Goal: Task Accomplishment & Management: Use online tool/utility

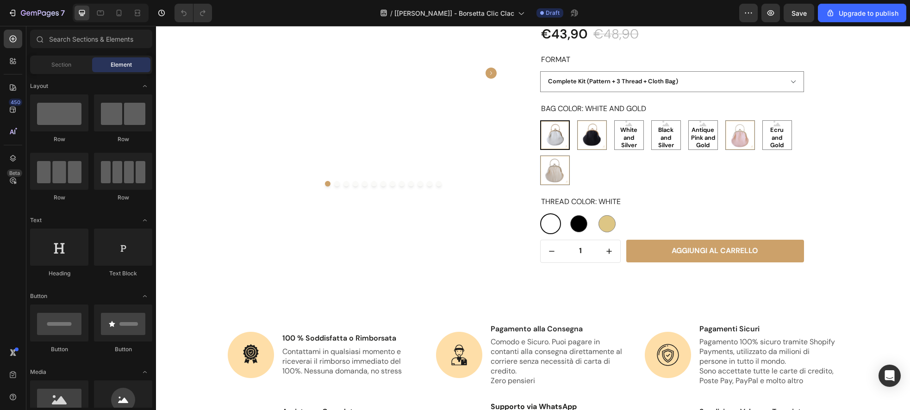
scroll to position [927, 0]
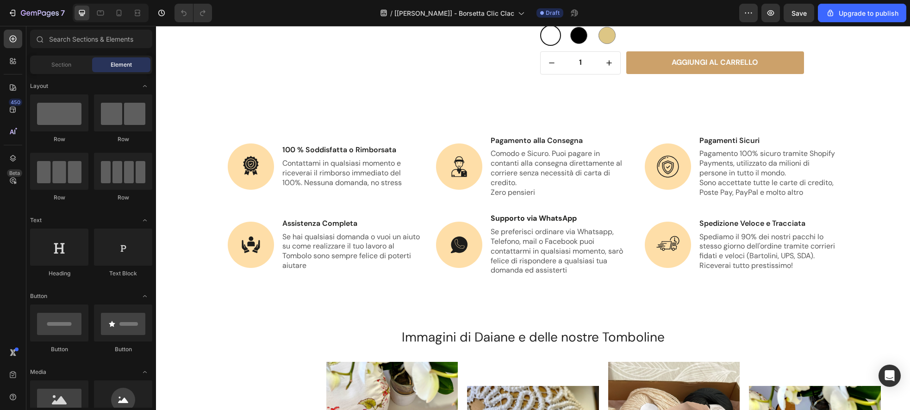
radio input "false"
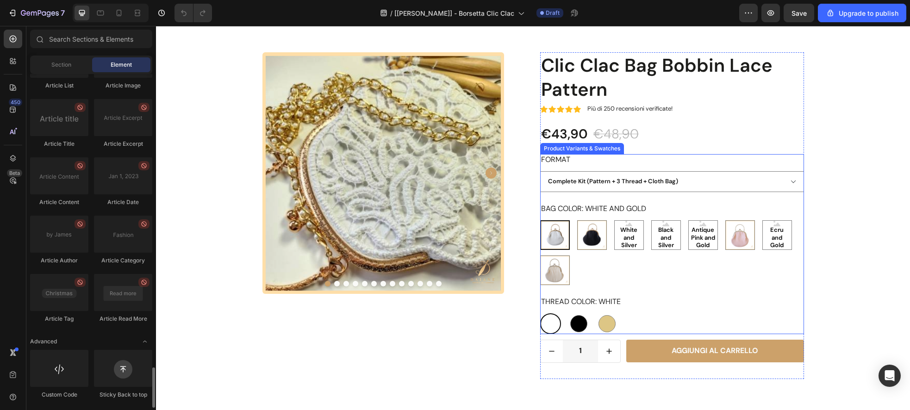
scroll to position [704, 0]
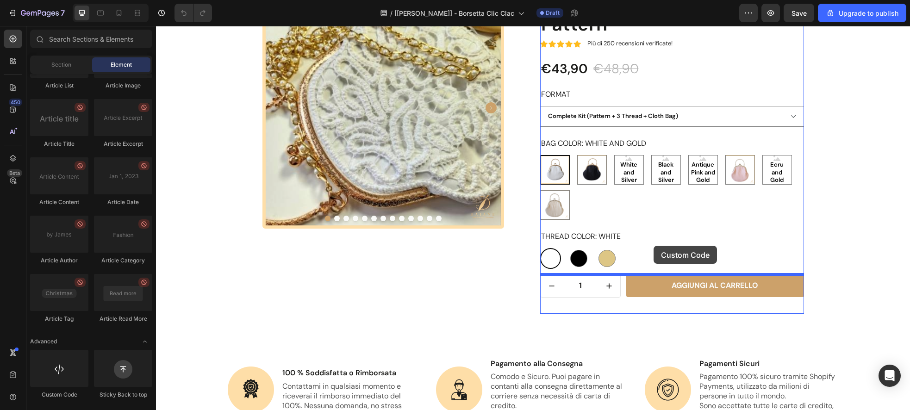
drag, startPoint x: 307, startPoint y: 383, endPoint x: 654, endPoint y: 246, distance: 372.8
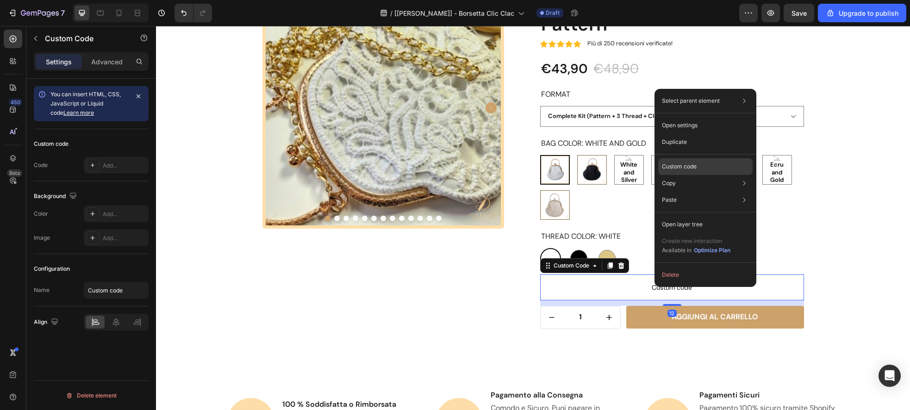
click at [693, 167] on p "Custom code" at bounding box center [679, 166] width 35 height 8
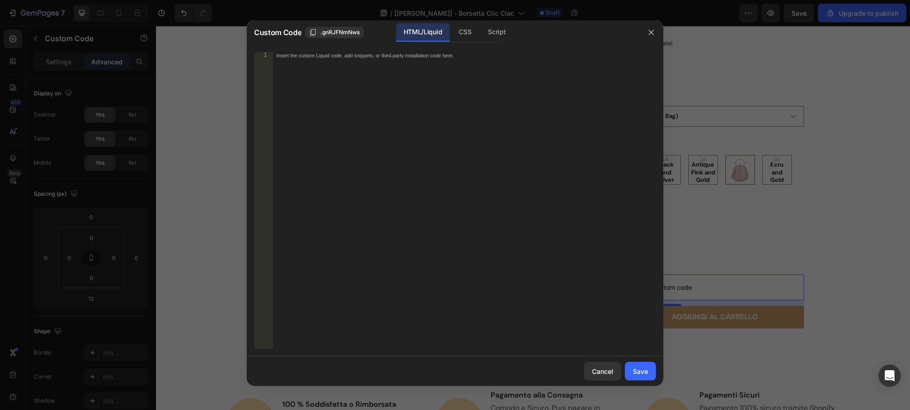
click at [450, 60] on div "Insert the custom Liquid code, add snippets, or third-party installation code h…" at bounding box center [464, 208] width 383 height 312
click at [462, 58] on div "Insert the custom Liquid code, add snippets, or third-party installation code h…" at bounding box center [444, 55] width 337 height 6
paste textarea "</form>"
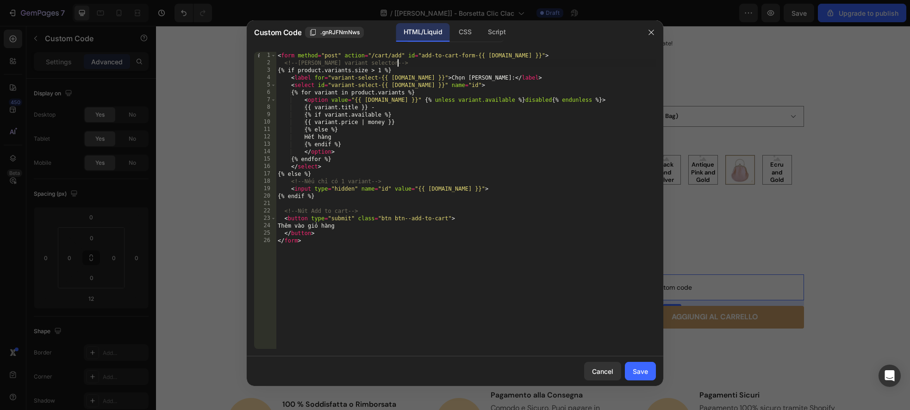
click at [403, 64] on div "< form method = "post" action = "/cart/add" id = "add-to-cart-form-{{ product.i…" at bounding box center [466, 208] width 380 height 312
type textarea "<!-- Hiển thị variant selector -->"
drag, startPoint x: 573, startPoint y: 55, endPoint x: 219, endPoint y: 56, distance: 353.2
click at [207, 50] on div "Custom Code .gnRJFNmNws HTML/Liquid CSS Script <!-- Hiển thị variant selector -…" at bounding box center [455, 205] width 910 height 410
drag, startPoint x: 317, startPoint y: 244, endPoint x: 257, endPoint y: 241, distance: 59.8
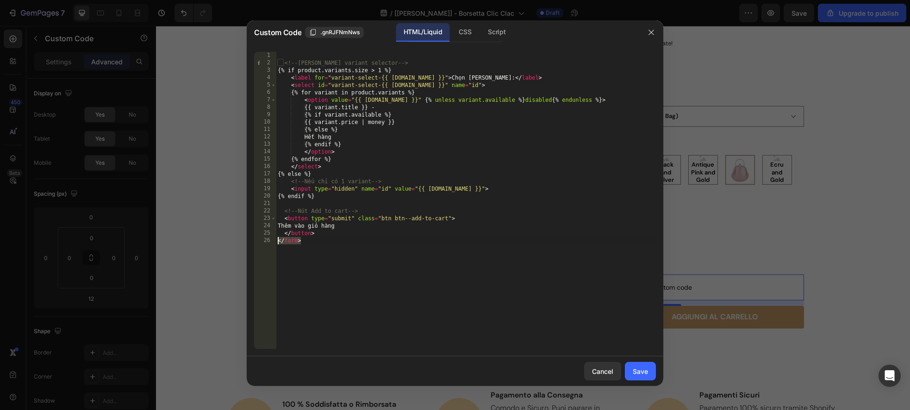
click at [257, 241] on div "1 2 3 4 5 6 7 8 9 10 11 12 13 14 15 16 17 18 19 20 21 22 23 24 25 26 <!-- Hiển …" at bounding box center [455, 200] width 402 height 297
type textarea "</form>"
click at [320, 218] on div "<!-- Hiển thị variant selector --> {% if product.variants.size > 1 %} < label f…" at bounding box center [466, 208] width 380 height 312
type textarea "<button type="submit" class="btn btn--add-to-cart">"
click at [359, 202] on div "<!-- Hiển thị variant selector --> {% if product.variants.size > 1 %} < label f…" at bounding box center [466, 208] width 380 height 312
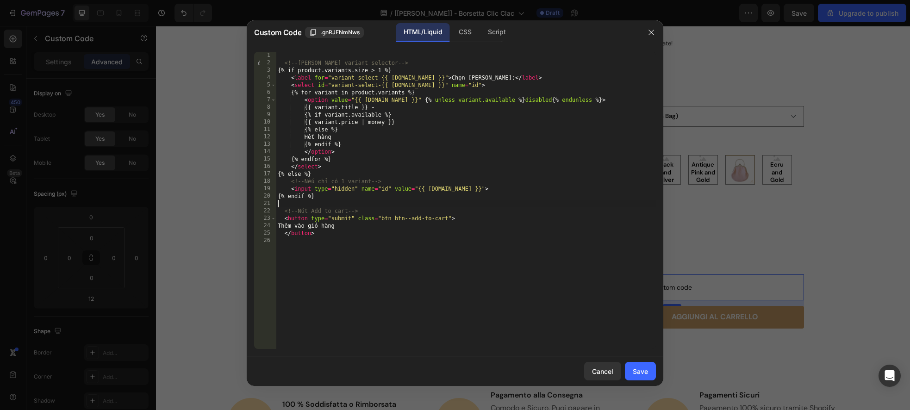
click at [308, 193] on div "<!-- Hiển thị variant selector --> {% if product.variants.size > 1 %} < label f…" at bounding box center [466, 208] width 380 height 312
click at [367, 191] on div "<!-- Hiển thị variant selector --> {% if product.variants.size > 1 %} < label f…" at bounding box center [466, 208] width 380 height 312
click at [326, 169] on div "<!-- Hiển thị variant selector --> {% if product.variants.size > 1 %} < label f…" at bounding box center [466, 208] width 380 height 312
click at [362, 121] on div "<!-- Hiển thị variant selector --> {% if product.variants.size > 1 %} < label f…" at bounding box center [466, 208] width 380 height 312
type textarea "{{ variant.price | money }}"
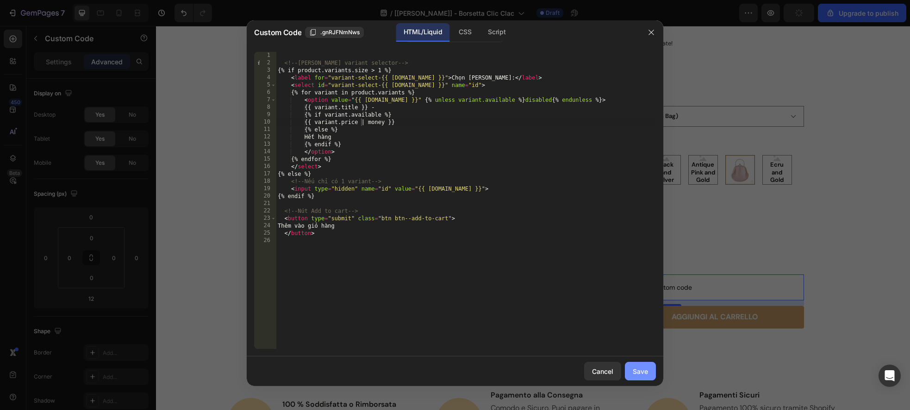
click at [635, 373] on div "Save" at bounding box center [640, 372] width 15 height 10
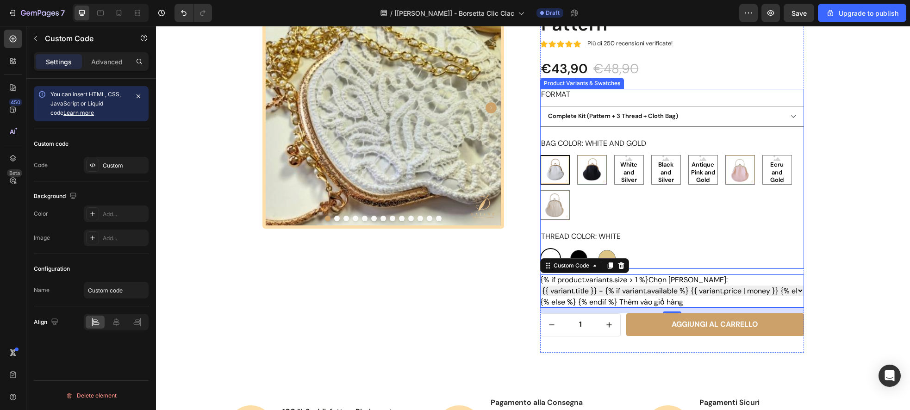
click at [656, 144] on div "Bag Color: White and Gold White and Gold White and Gold Black and Gold Black an…" at bounding box center [672, 179] width 264 height 82
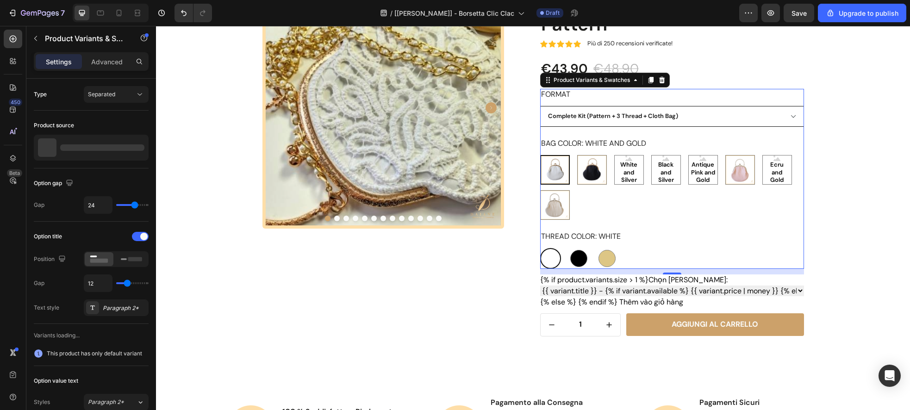
click at [795, 119] on select "Complete Kit (Pattern + 3 Thread + Cloth Bag) Printed Pattern PDF Digital Patte…" at bounding box center [672, 116] width 264 height 21
click at [801, 12] on span "Save" at bounding box center [799, 13] width 15 height 8
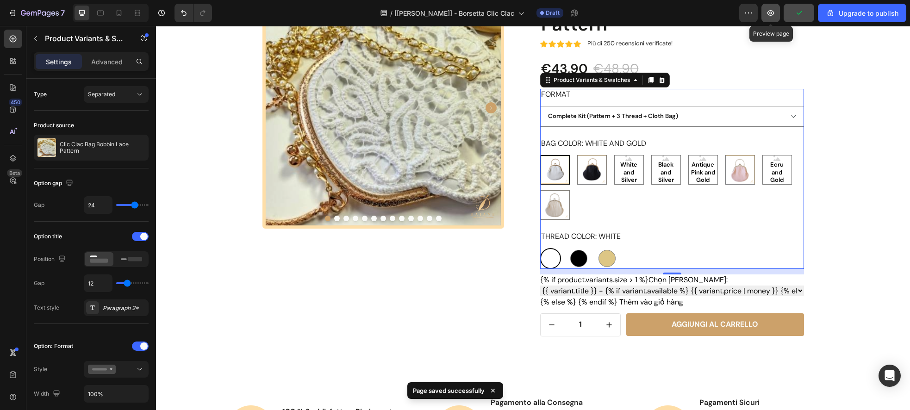
click at [772, 16] on icon "button" at bounding box center [770, 12] width 9 height 9
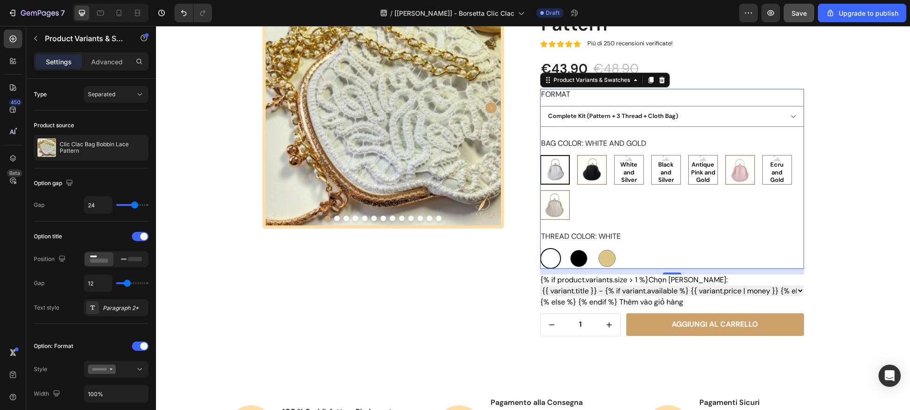
click at [591, 101] on div "Format Complete Kit (Pattern + 3 Thread + Cloth Bag) Printed Pattern PDF Digita…" at bounding box center [672, 108] width 264 height 38
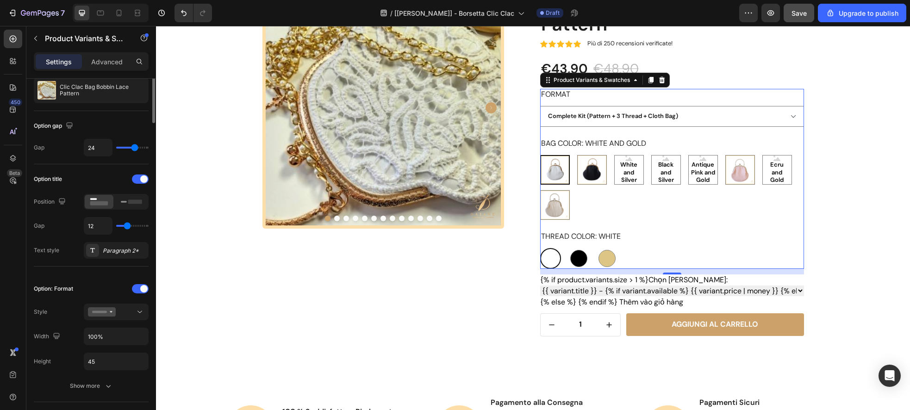
scroll to position [0, 0]
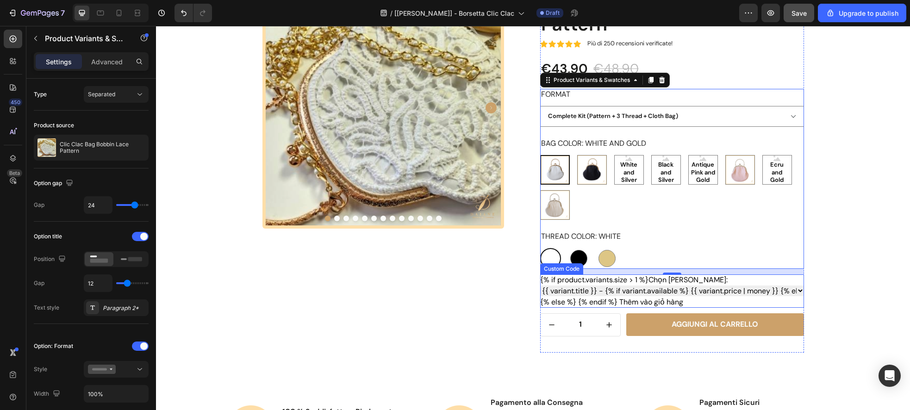
click at [637, 288] on \}\} "{% for variant in product.variants %} {{ variant.title }} - {% if variant.avail…" at bounding box center [672, 291] width 264 height 11
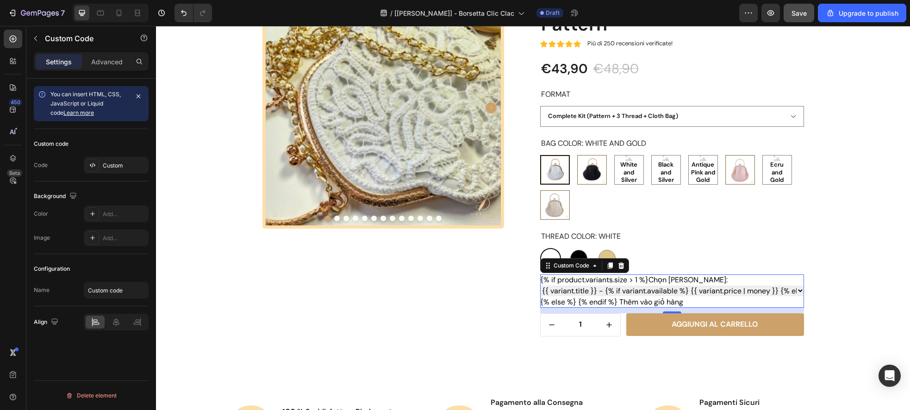
click at [624, 265] on icon at bounding box center [621, 265] width 6 height 6
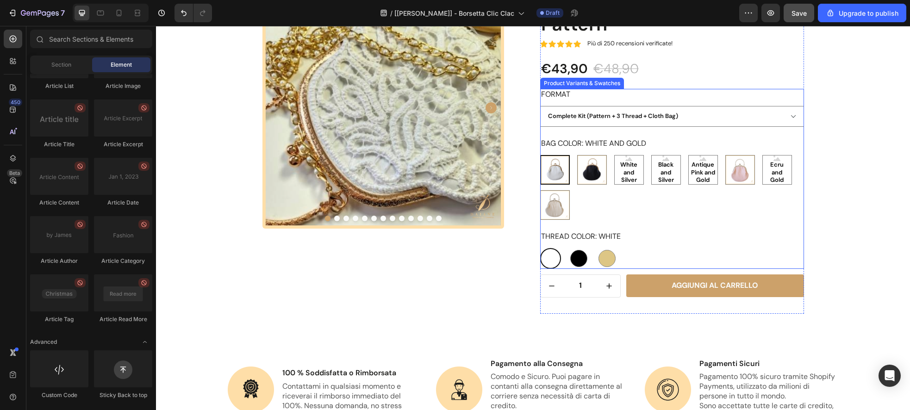
click at [643, 250] on div "White White Black Black Ecru Ecru null null" at bounding box center [672, 258] width 264 height 21
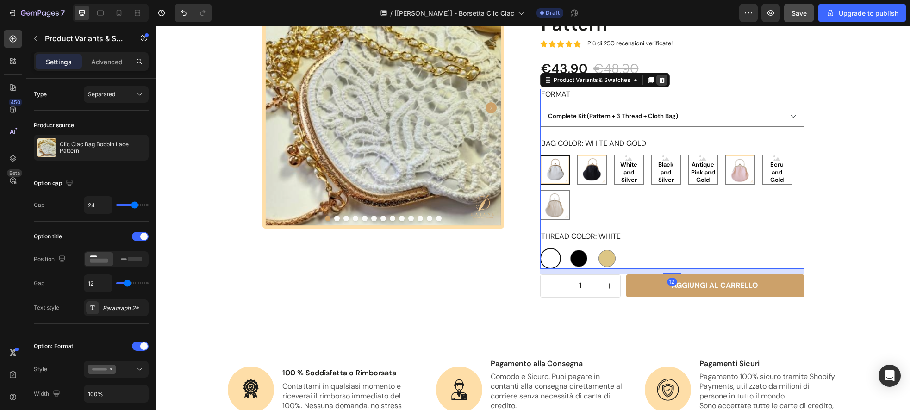
click at [660, 81] on icon at bounding box center [662, 80] width 6 height 6
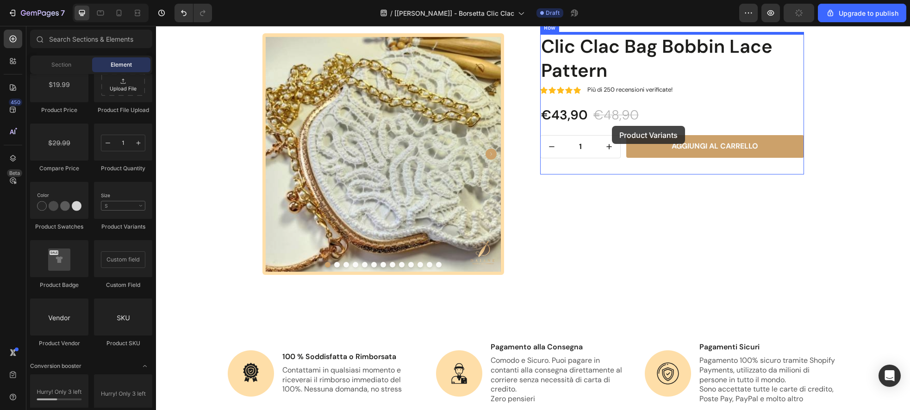
scroll to position [624, 0]
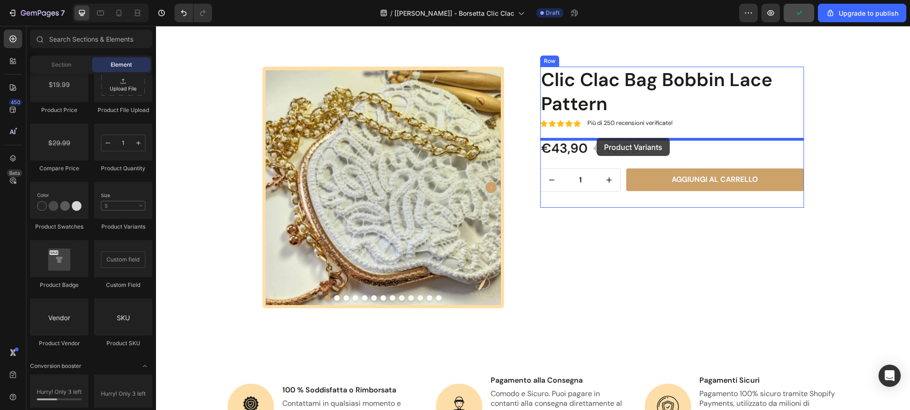
drag, startPoint x: 300, startPoint y: 229, endPoint x: 596, endPoint y: 138, distance: 309.6
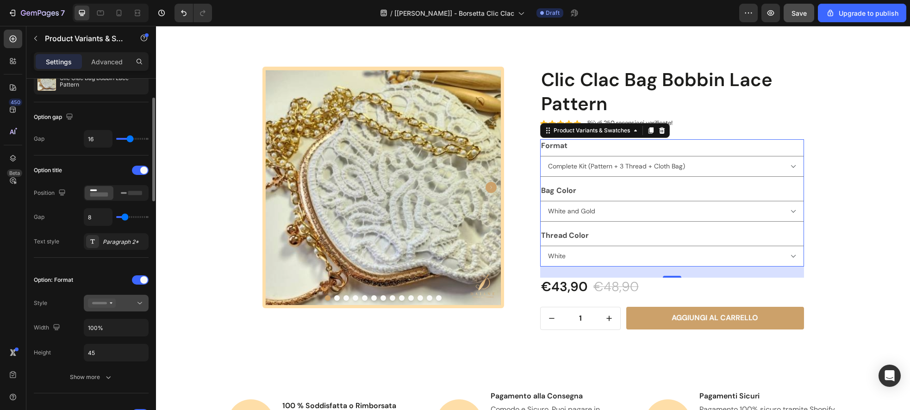
scroll to position [67, 0]
click at [140, 303] on icon at bounding box center [139, 302] width 5 height 2
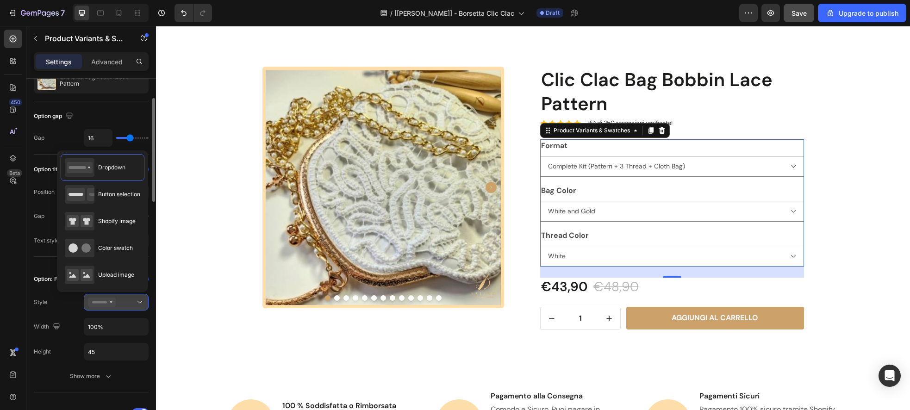
click at [140, 303] on icon at bounding box center [139, 302] width 5 height 2
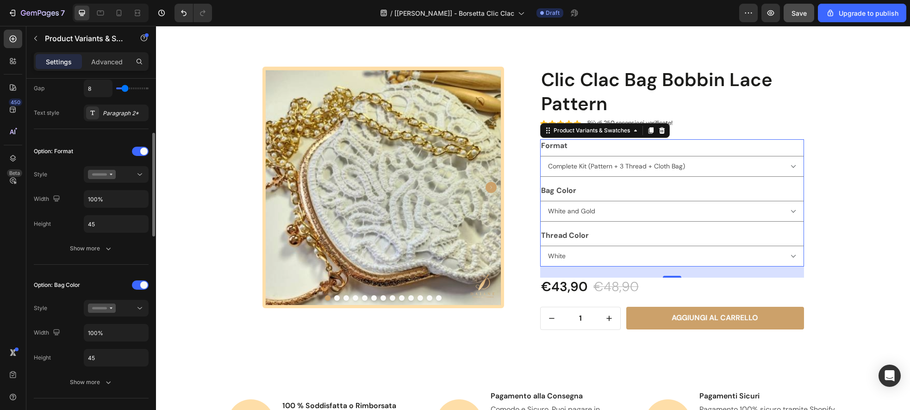
scroll to position [198, 0]
click at [116, 249] on button "Show more" at bounding box center [91, 245] width 115 height 17
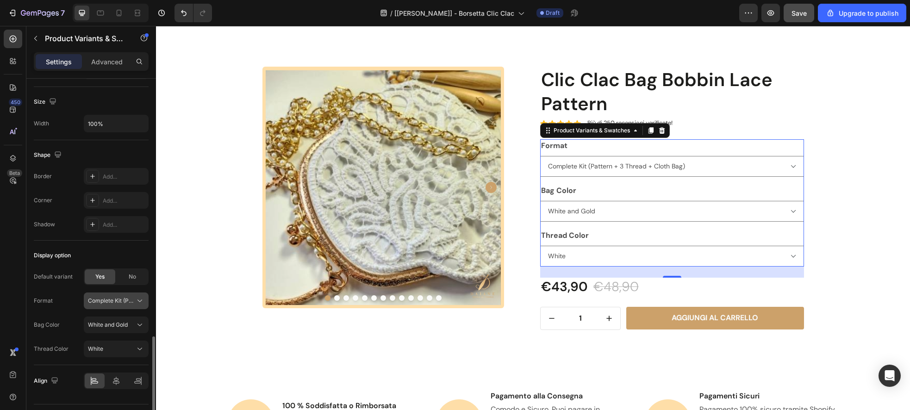
scroll to position [994, 0]
click at [142, 302] on icon at bounding box center [139, 300] width 9 height 9
click at [139, 330] on button "White and Gold" at bounding box center [116, 324] width 65 height 17
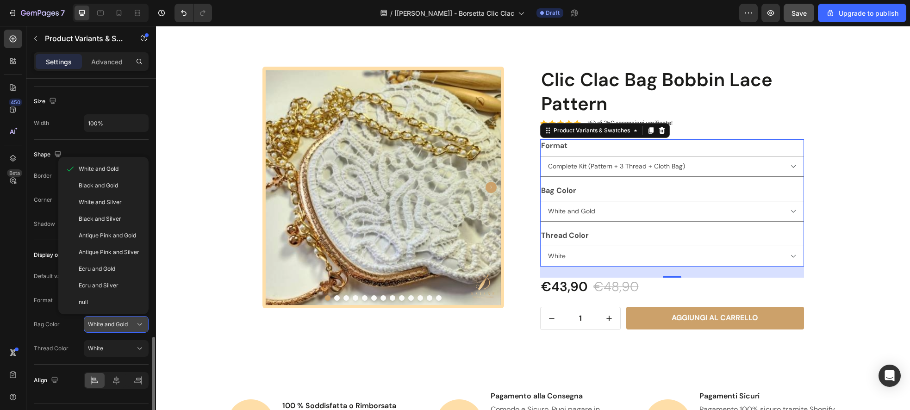
click at [140, 328] on icon at bounding box center [139, 324] width 9 height 9
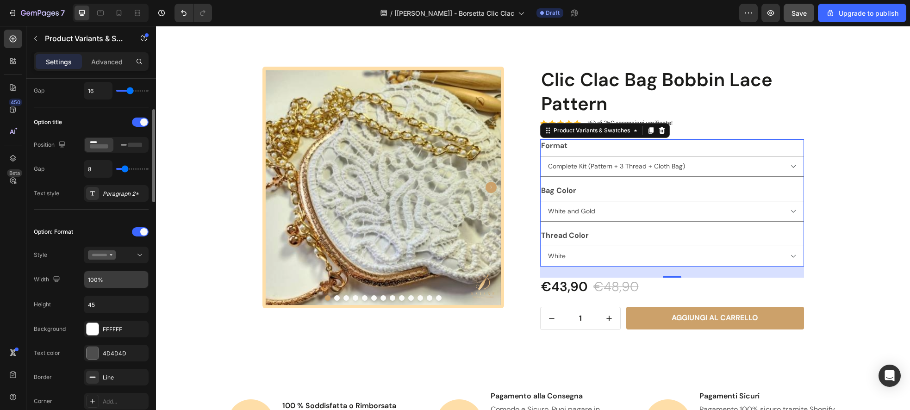
scroll to position [115, 0]
click at [138, 263] on div "Option: Format Style Width 100% Height 45 Background FFFFFF Text color 4D4D4D B…" at bounding box center [91, 352] width 115 height 257
click at [144, 248] on button at bounding box center [116, 254] width 65 height 17
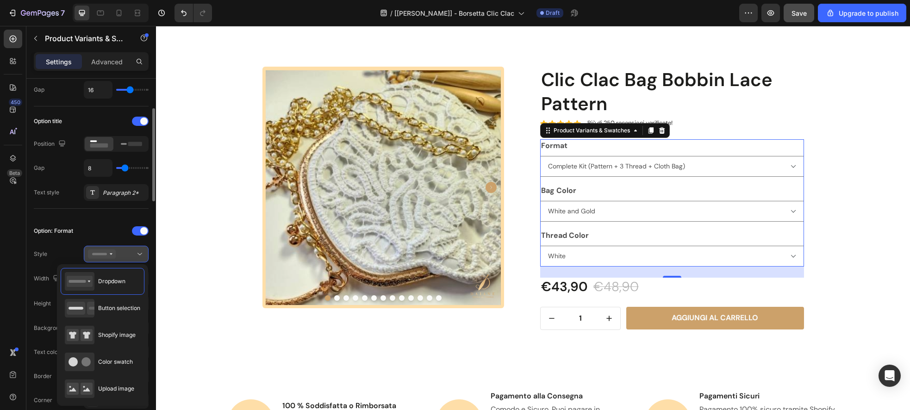
click at [144, 250] on button at bounding box center [116, 254] width 65 height 17
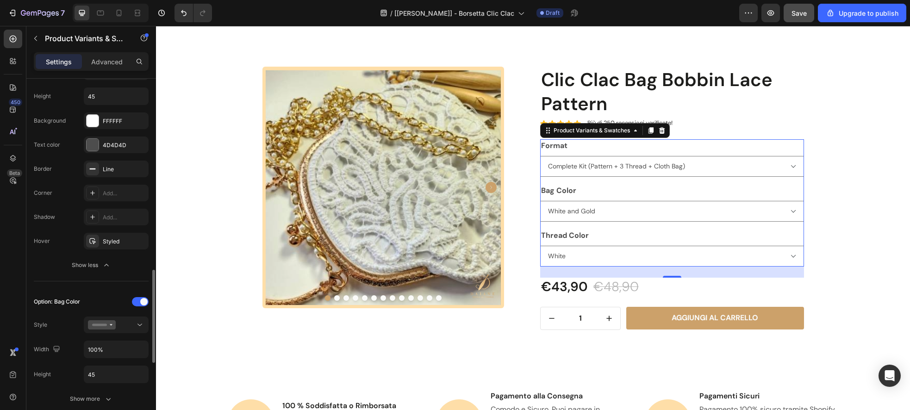
scroll to position [301, 0]
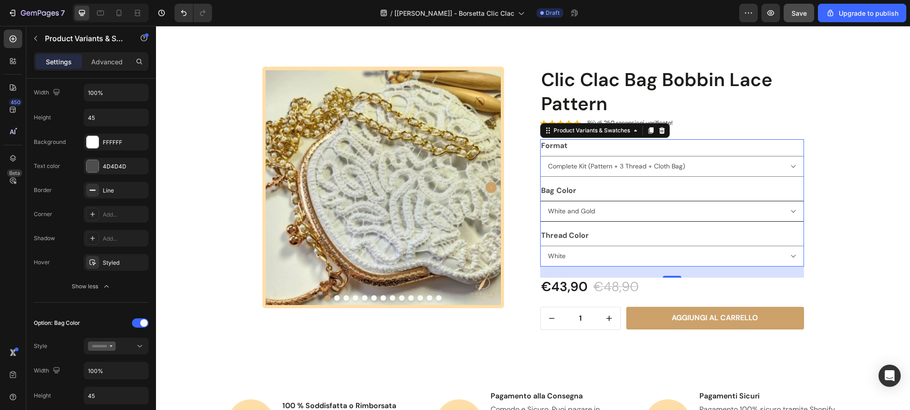
click at [800, 211] on select "White and Gold Black and Gold White and Silver Black and Silver Antique Pink an…" at bounding box center [672, 211] width 264 height 21
click at [540, 201] on select "White and Gold Black and Gold White and Silver Black and Silver Antique Pink an…" at bounding box center [672, 211] width 264 height 21
click at [792, 166] on select "Complete Kit (Pattern + 3 Thread + Cloth Bag) Printed Pattern PDF Digital Patte…" at bounding box center [672, 166] width 264 height 21
click at [540, 156] on select "Complete Kit (Pattern + 3 Thread + Cloth Bag) Printed Pattern PDF Digital Patte…" at bounding box center [672, 166] width 264 height 21
select select "Printed Pattern"
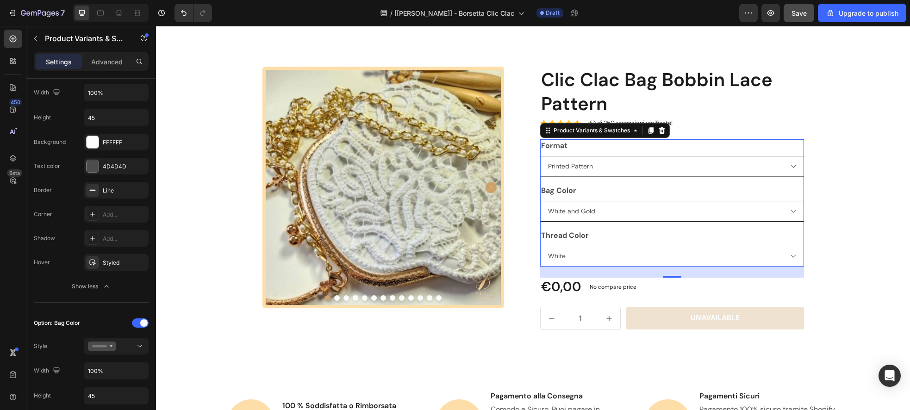
click at [794, 213] on select "White and Gold Black and Gold White and Silver Black and Silver Antique Pink an…" at bounding box center [672, 211] width 264 height 21
click at [540, 201] on select "White and Gold Black and Gold White and Silver Black and Silver Antique Pink an…" at bounding box center [672, 211] width 264 height 21
select select "null"
click at [793, 257] on select "White Black Ecru null" at bounding box center [672, 256] width 264 height 21
click at [540, 246] on select "White Black Ecru null" at bounding box center [672, 256] width 264 height 21
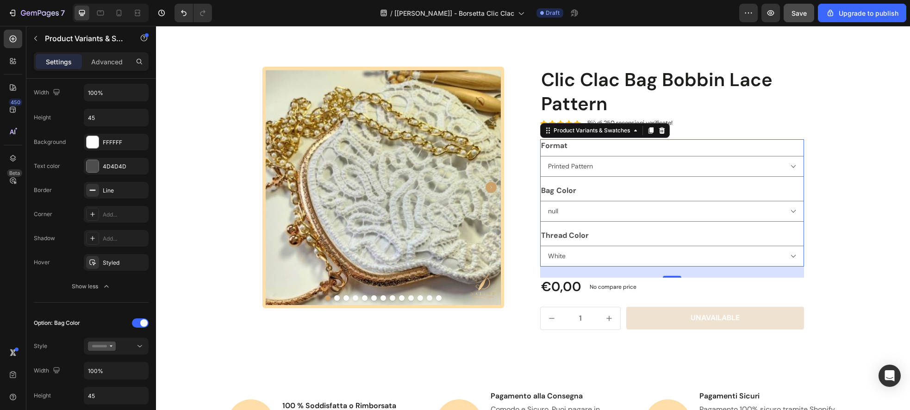
select select "null"
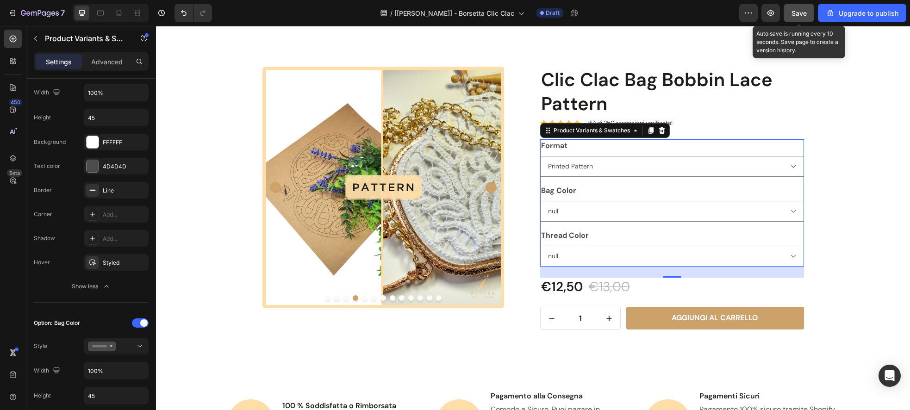
click at [799, 15] on span "Save" at bounding box center [799, 13] width 15 height 8
click at [598, 209] on select "White and Gold Black and Gold White and Silver Black and Silver Antique Pink an…" at bounding box center [672, 211] width 264 height 21
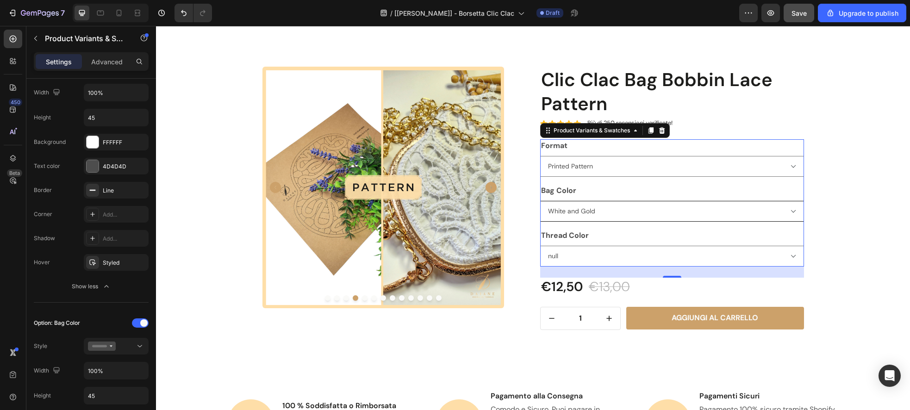
click at [540, 201] on select "White and Gold Black and Gold White and Silver Black and Silver Antique Pink an…" at bounding box center [672, 211] width 264 height 21
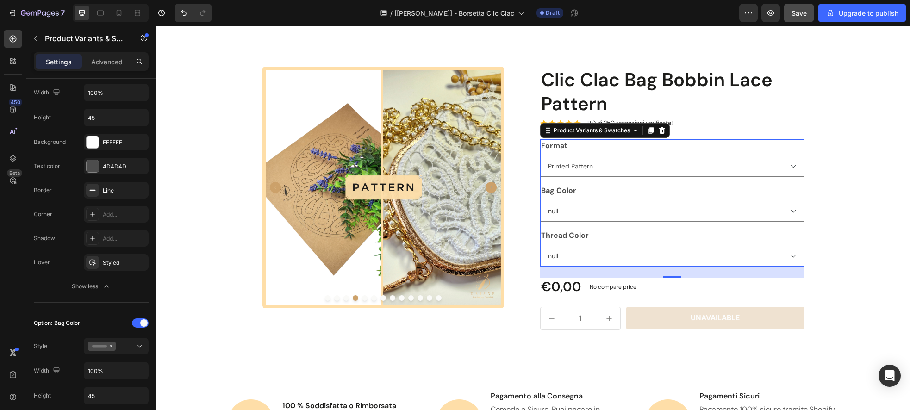
select select "White and Gold"
click at [579, 261] on select "White Black Ecru null" at bounding box center [672, 256] width 264 height 21
click at [540, 246] on select "White Black Ecru null" at bounding box center [672, 256] width 264 height 21
select select "White"
click at [800, 13] on span "Save" at bounding box center [799, 13] width 15 height 8
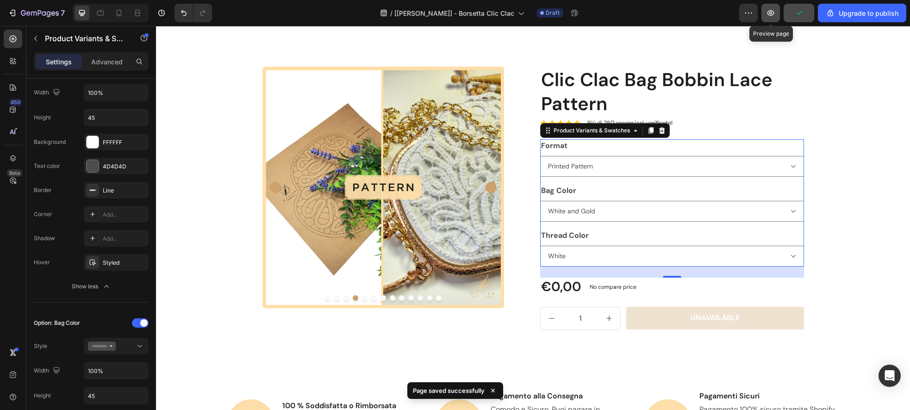
click at [769, 17] on icon "button" at bounding box center [770, 12] width 9 height 9
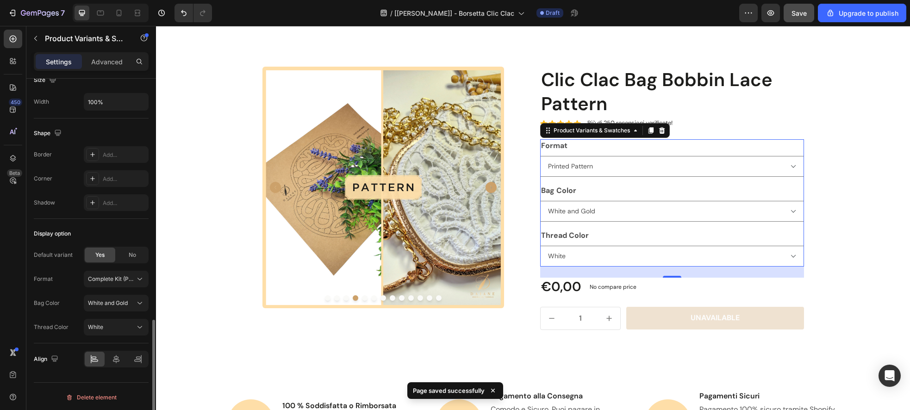
scroll to position [985, 0]
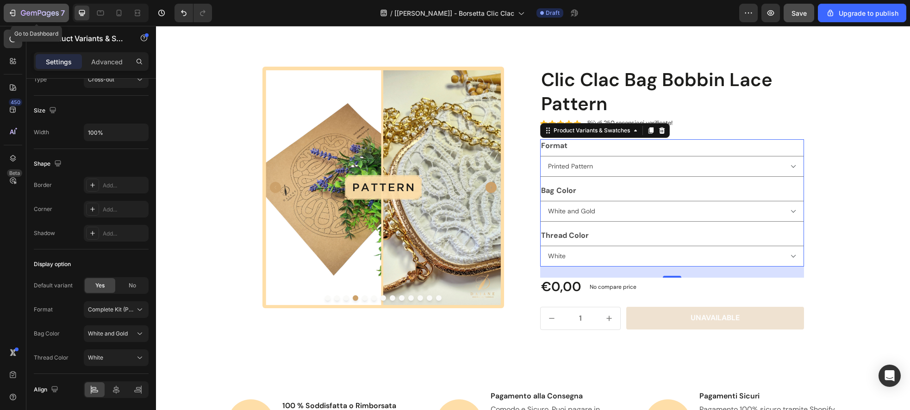
click at [37, 17] on icon "button" at bounding box center [40, 14] width 38 height 8
